Goal: Information Seeking & Learning: Find specific fact

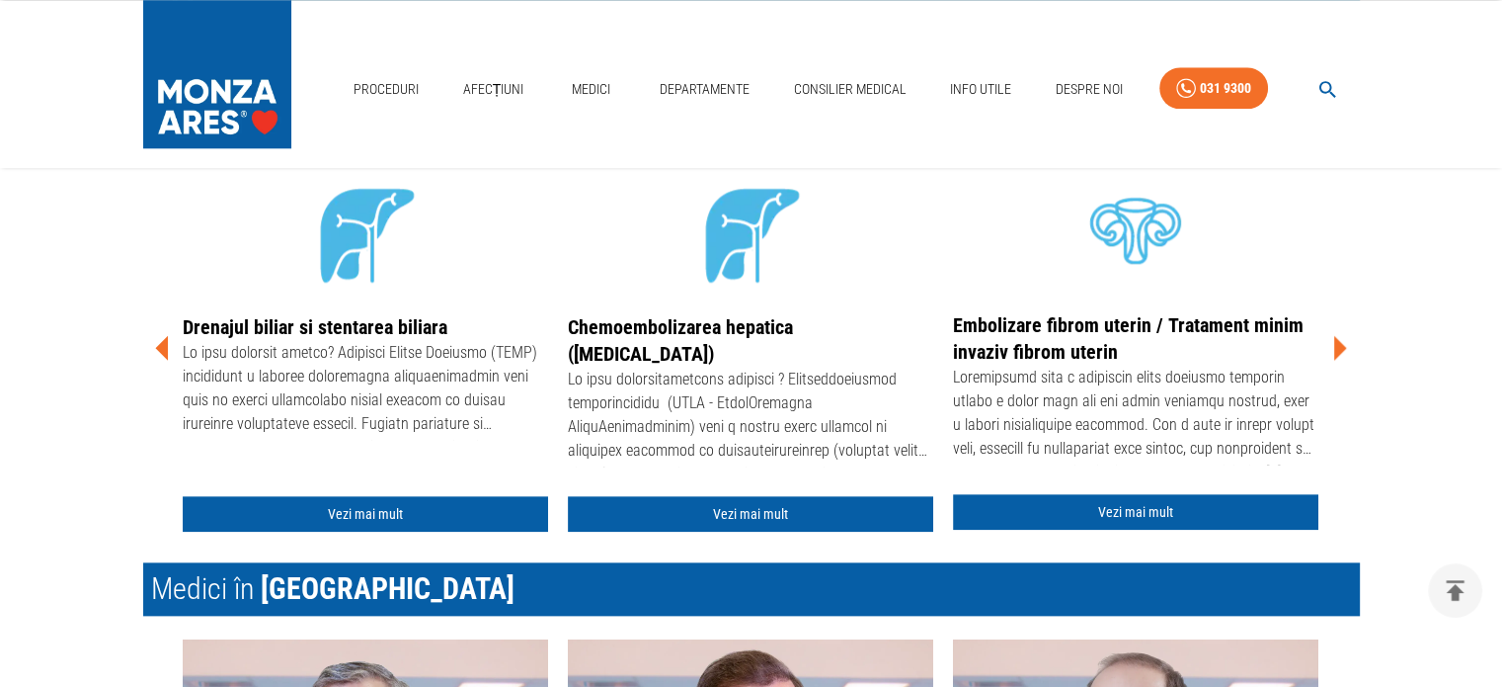
scroll to position [2131, 0]
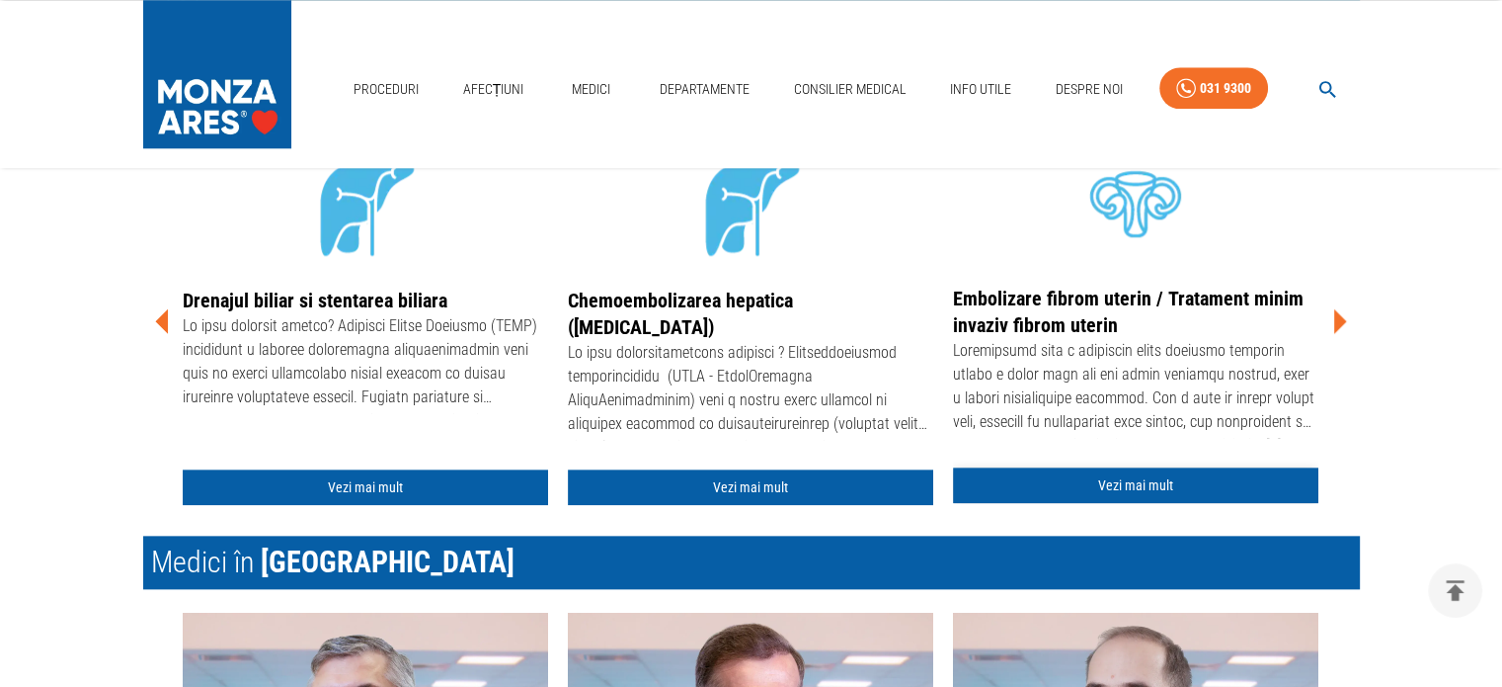
click at [1134, 489] on link "Vezi mai mult" at bounding box center [1135, 485] width 365 height 37
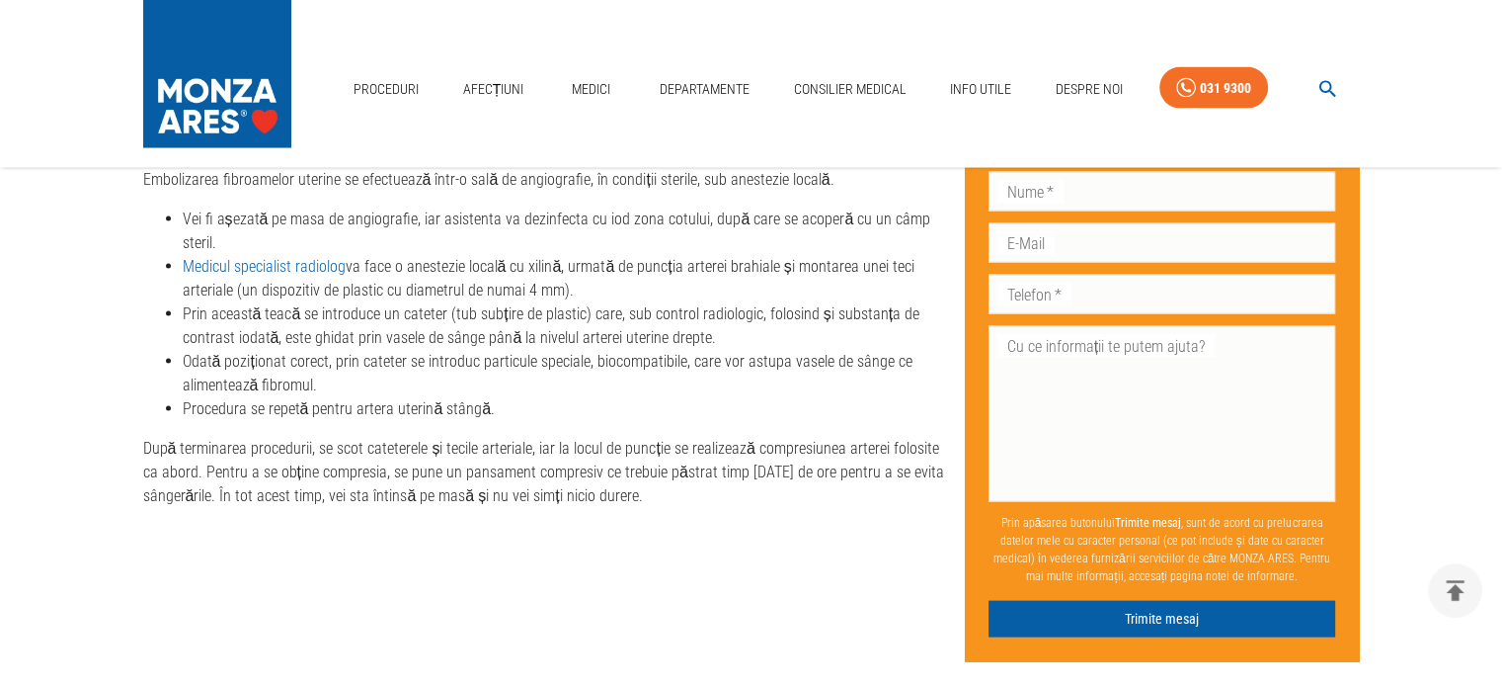
scroll to position [4109, 0]
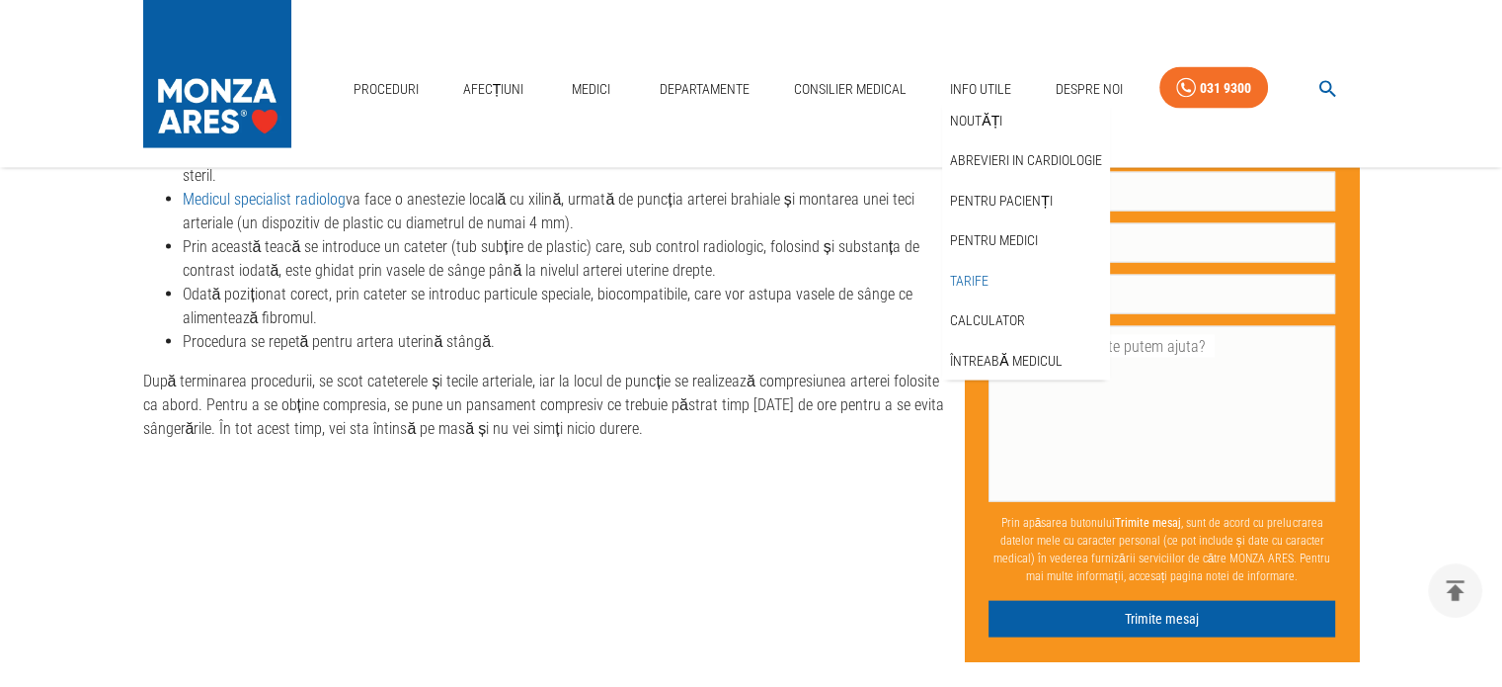
click at [980, 271] on link "Tarife" at bounding box center [969, 281] width 46 height 33
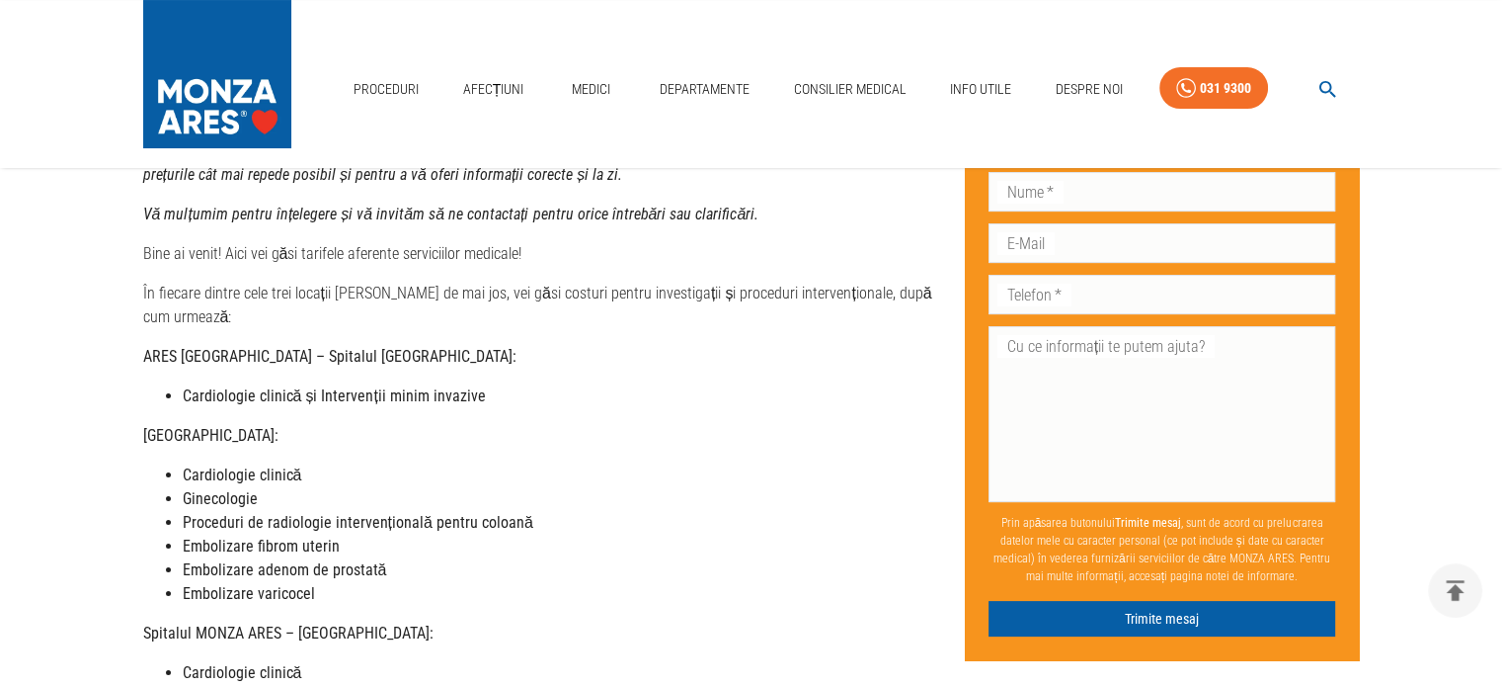
scroll to position [277, 0]
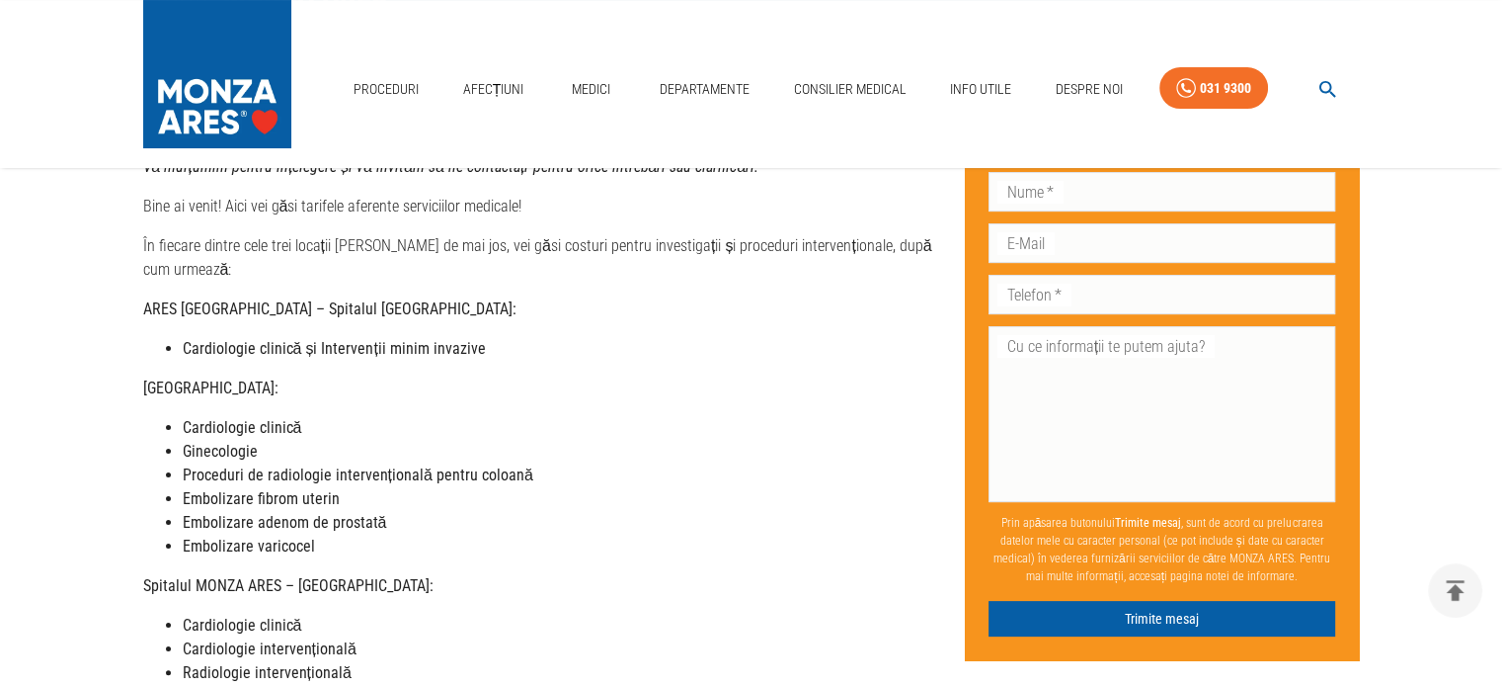
click at [731, 544] on div "Dragi pacienți, Vă informăm că, în această perioadă, prețurile serviciilor noas…" at bounding box center [546, 585] width 806 height 1067
click at [236, 489] on strong "Embolizare fibrom uterin" at bounding box center [261, 498] width 157 height 19
click at [611, 511] on li "Embolizare adenom de prostată" at bounding box center [566, 523] width 767 height 24
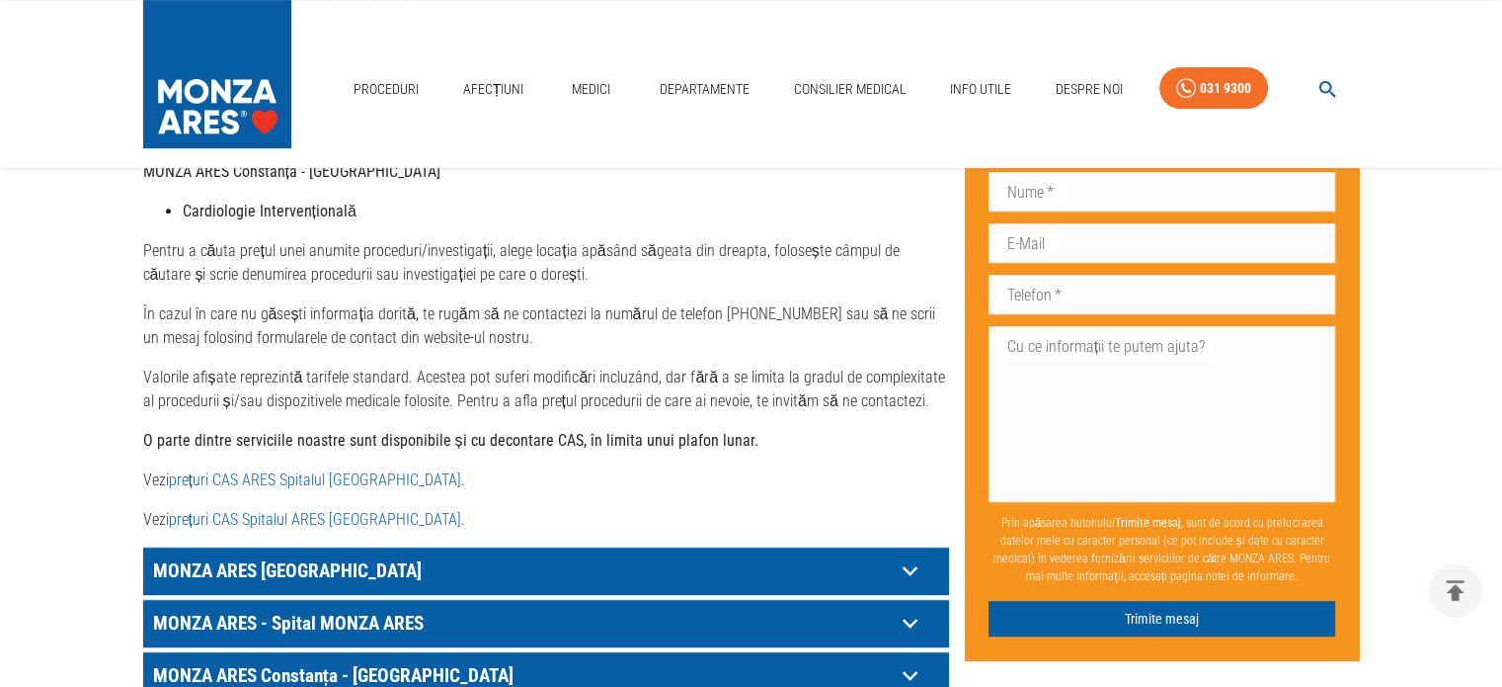
scroll to position [869, 0]
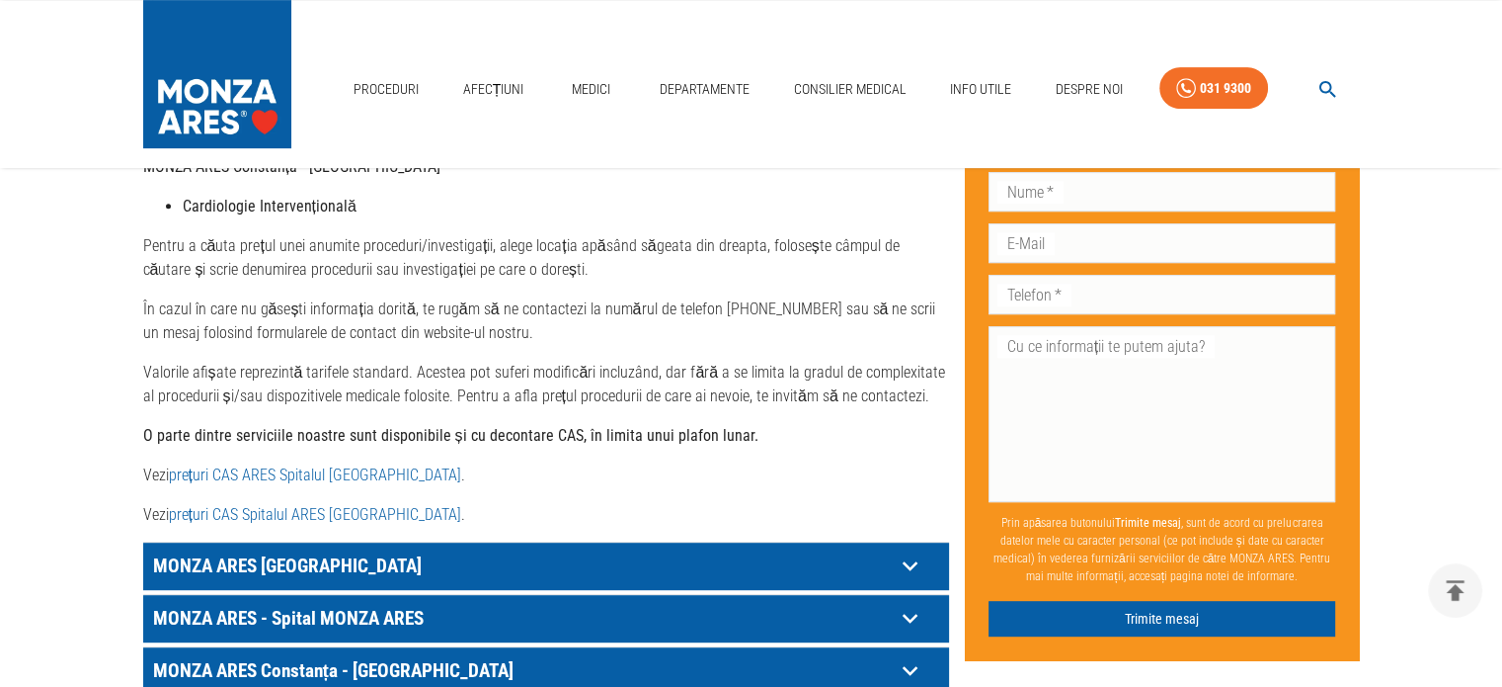
click at [624, 550] on p "MONZA ARES [GEOGRAPHIC_DATA]" at bounding box center [521, 565] width 747 height 31
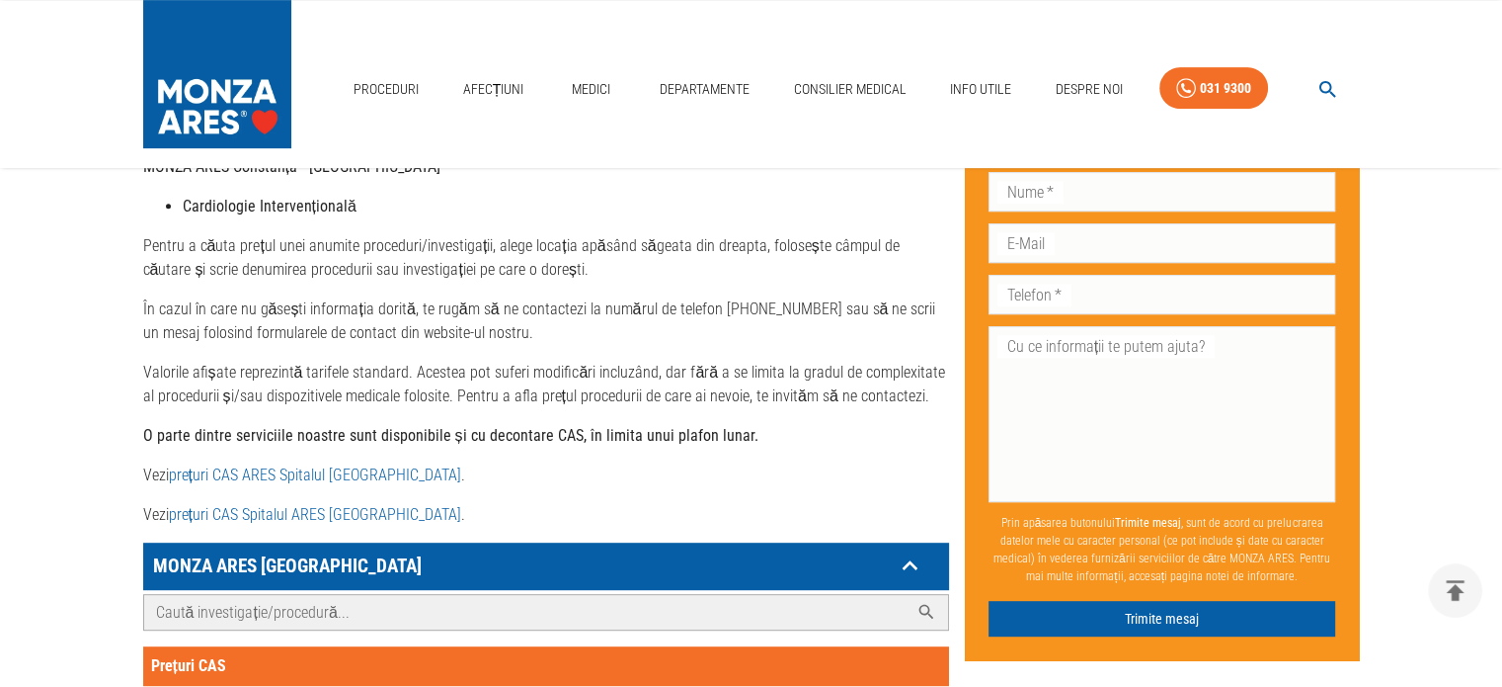
click at [621, 595] on input "Caută investigație/procedură..." at bounding box center [526, 612] width 765 height 35
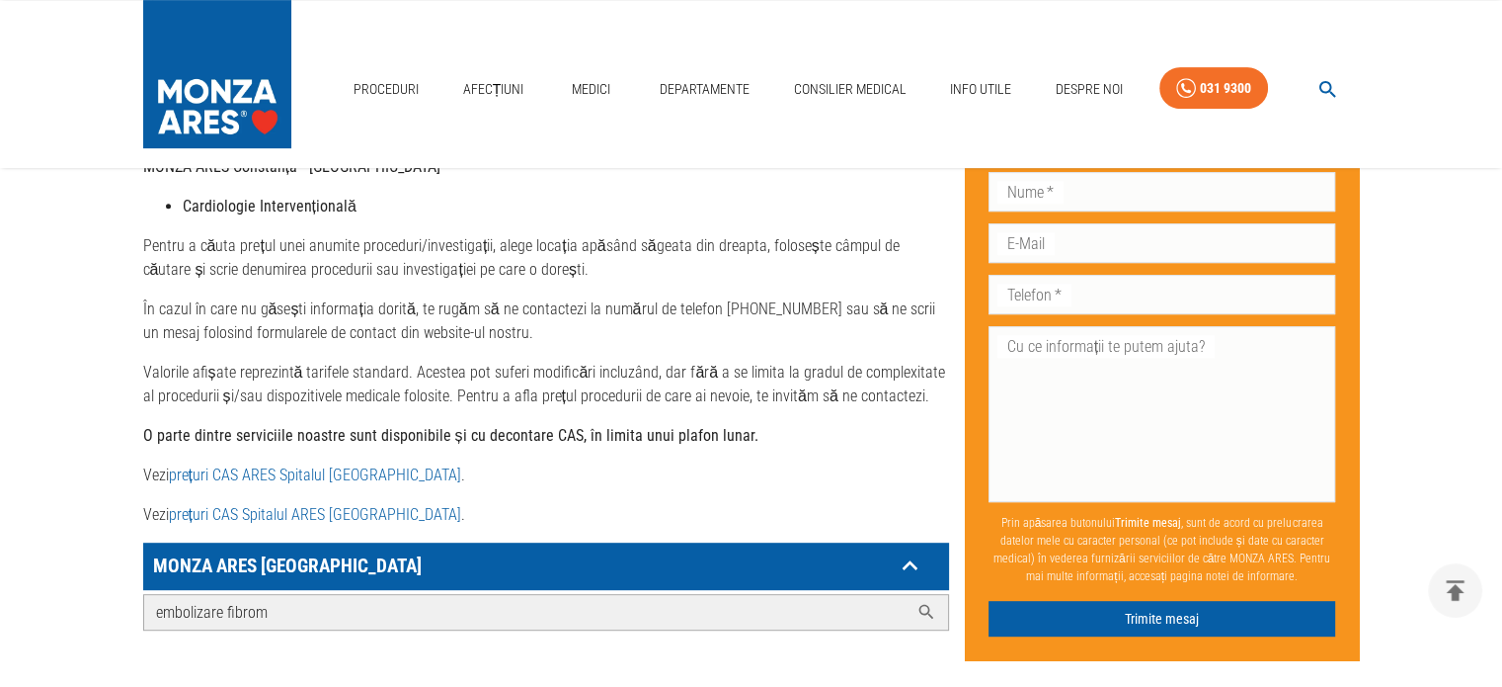
type input "embolizare fibrom"
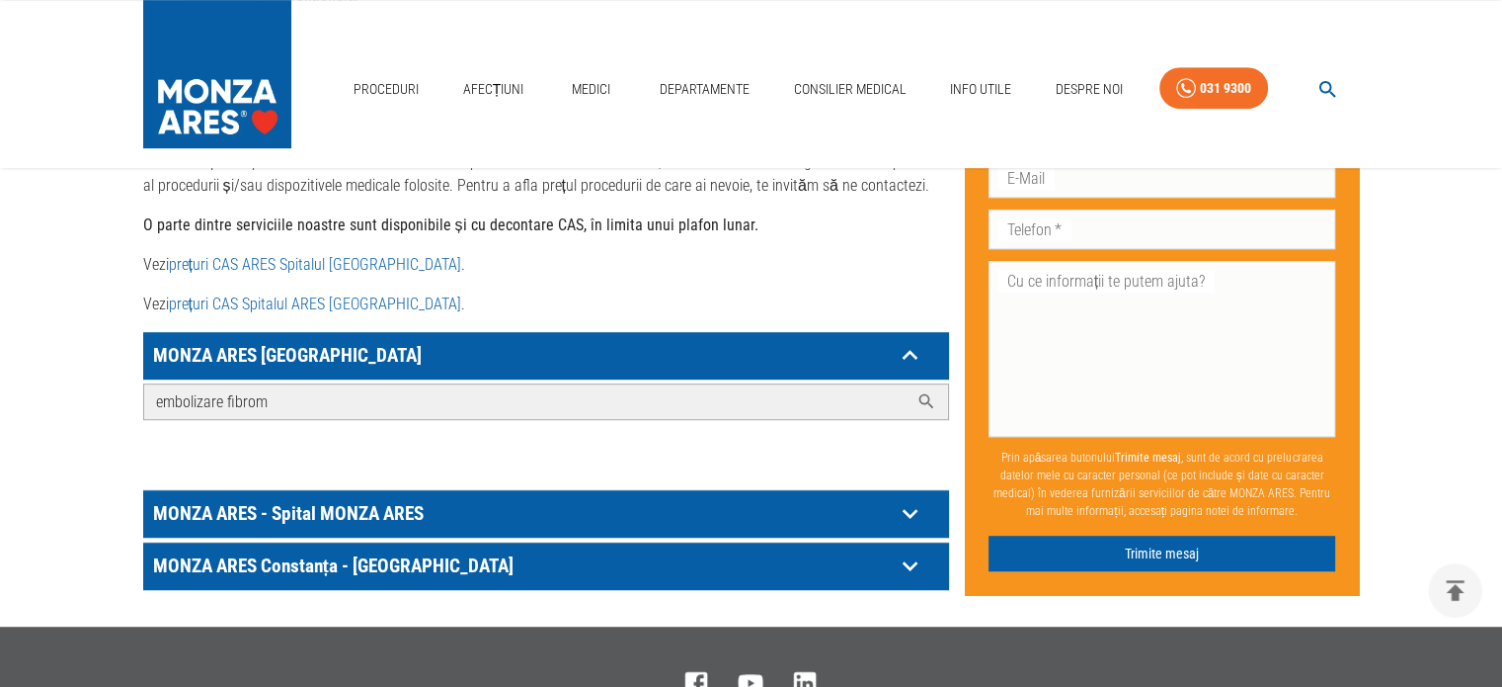
scroll to position [1158, 0]
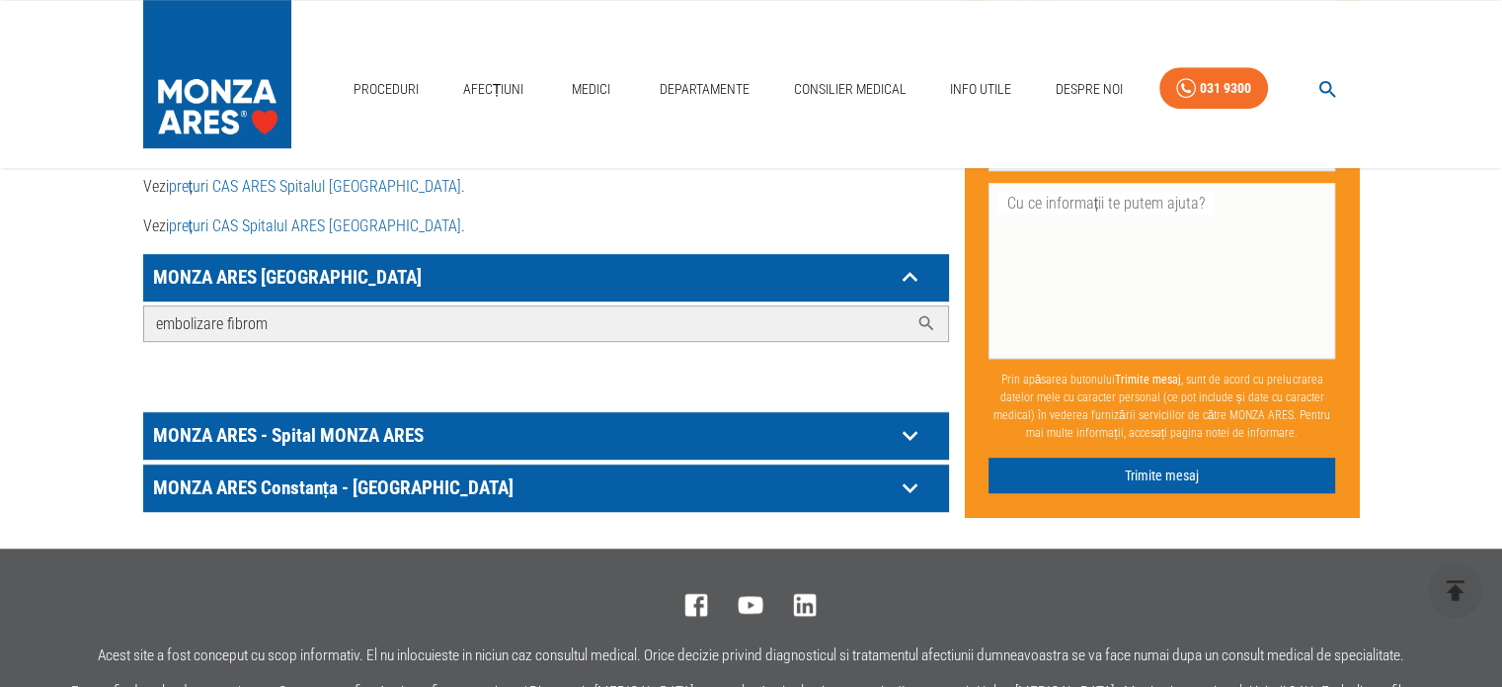
click at [865, 306] on input "embolizare fibrom" at bounding box center [526, 323] width 765 height 35
click at [925, 316] on icon at bounding box center [926, 323] width 15 height 15
click at [257, 306] on input "embolizare fibrom" at bounding box center [526, 323] width 765 height 35
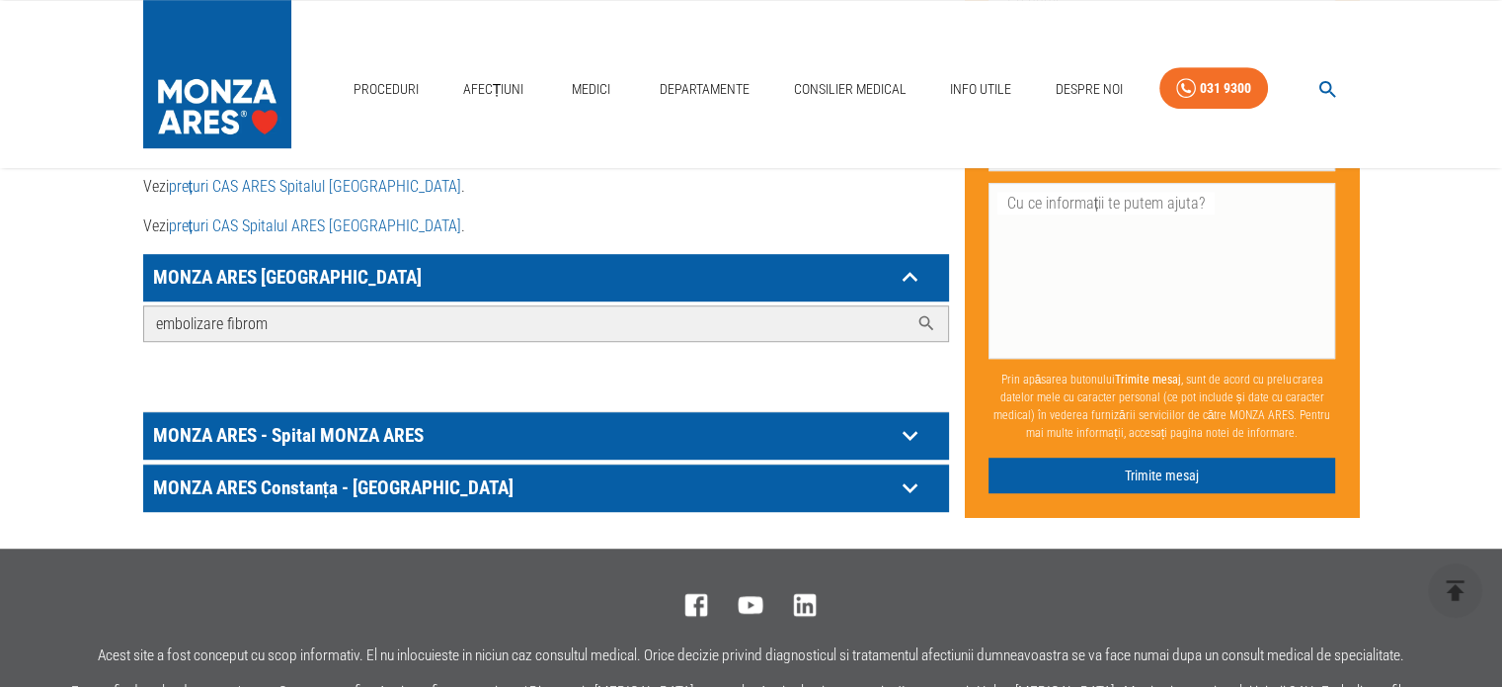
click at [919, 316] on icon at bounding box center [926, 323] width 15 height 15
click at [354, 420] on p "MONZA ARES - Spital MONZA ARES" at bounding box center [521, 435] width 747 height 31
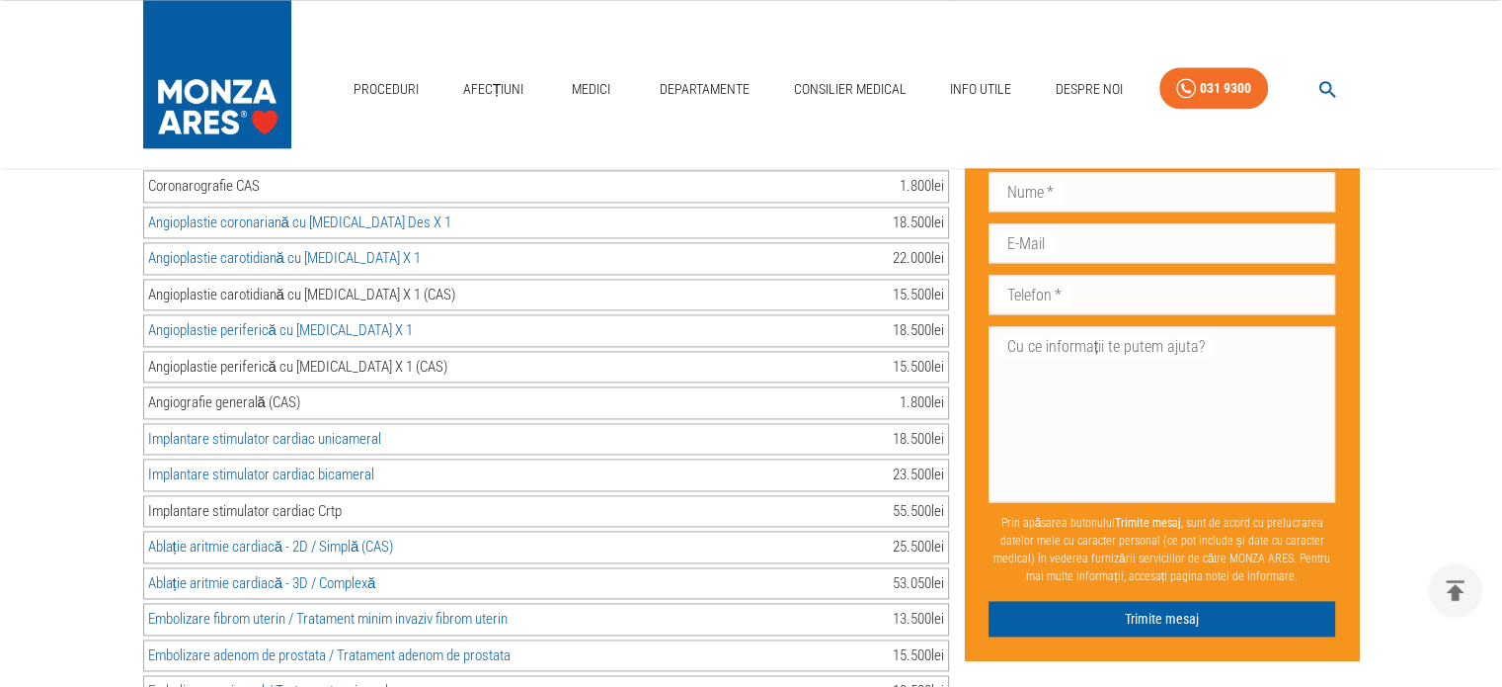
scroll to position [2778, 0]
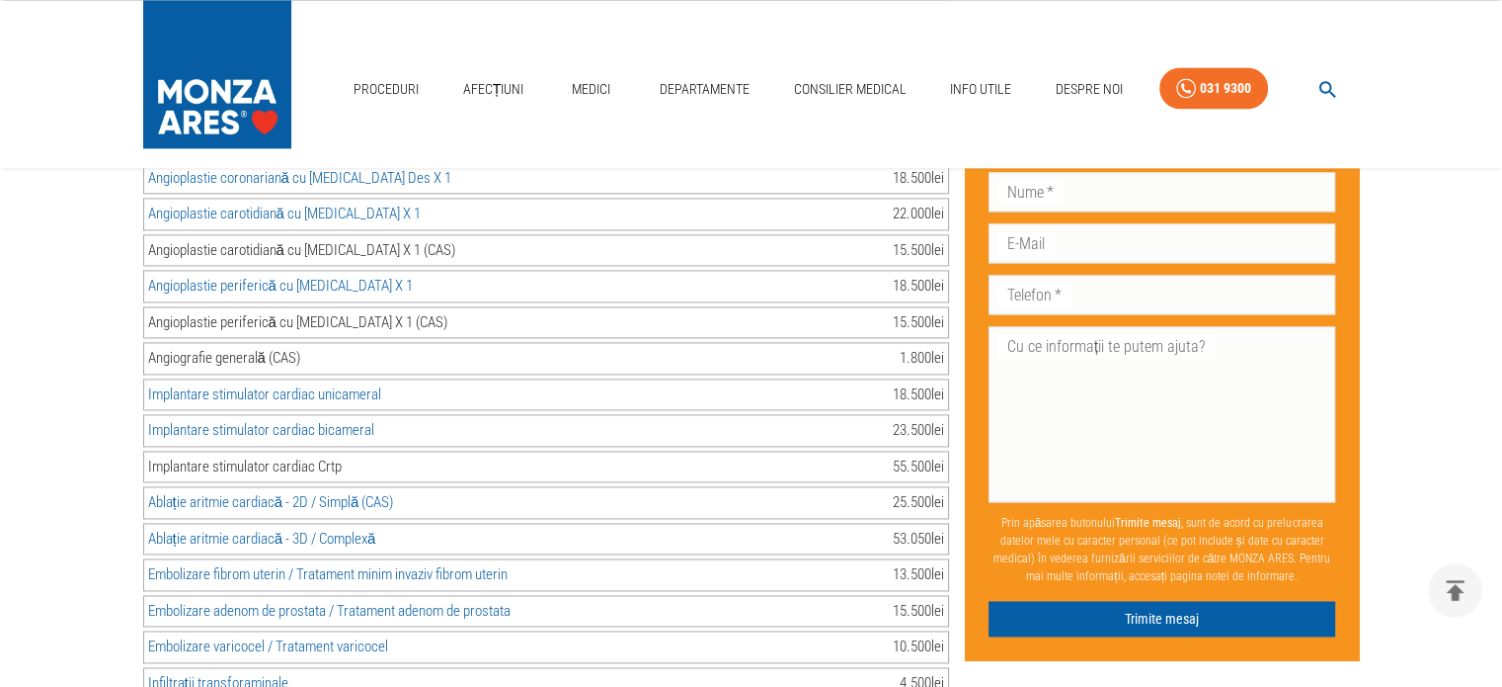
click at [700, 558] on div "Embolizare fibrom uterin / Tratament minim invaziv fibrom uterin 13.500 lei" at bounding box center [546, 574] width 806 height 33
